Goal: Task Accomplishment & Management: Use online tool/utility

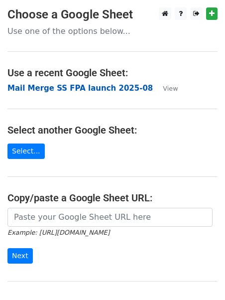
click at [105, 88] on strong "Mail Merge SS FPA launch 2025-08" at bounding box center [79, 88] width 145 height 9
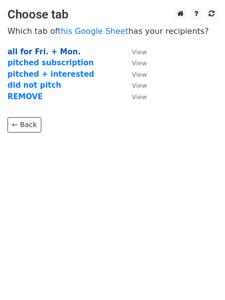
click at [46, 50] on strong "all for Fri. + Mon." at bounding box center [43, 51] width 73 height 9
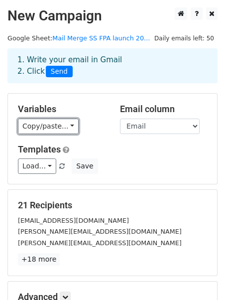
click at [66, 127] on link "Copy/paste..." at bounding box center [48, 126] width 61 height 15
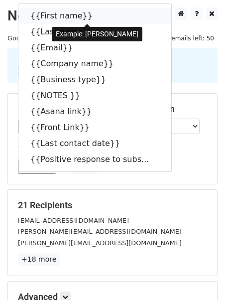
click at [78, 12] on link "{{First name}}" at bounding box center [94, 16] width 153 height 16
